Goal: Task Accomplishment & Management: Use online tool/utility

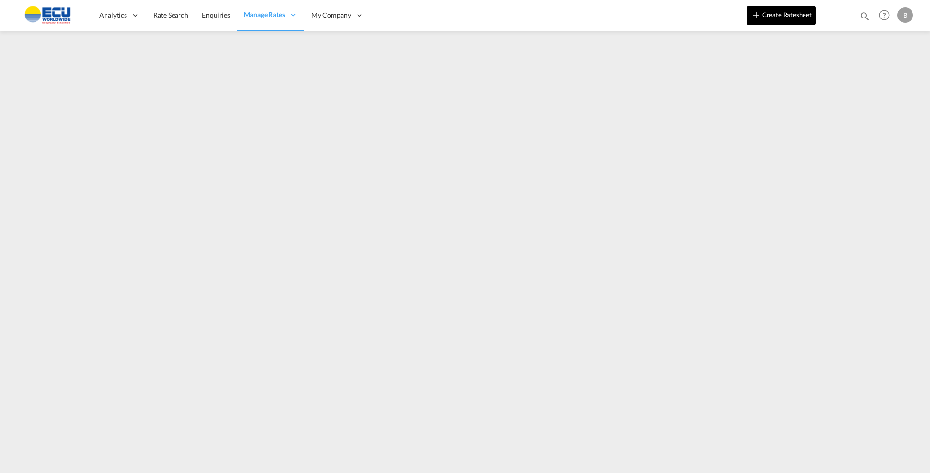
click at [806, 16] on button "Create Ratesheet" at bounding box center [781, 15] width 69 height 19
click at [774, 15] on button "Create Ratesheet" at bounding box center [781, 15] width 69 height 19
